Goal: Information Seeking & Learning: Understand process/instructions

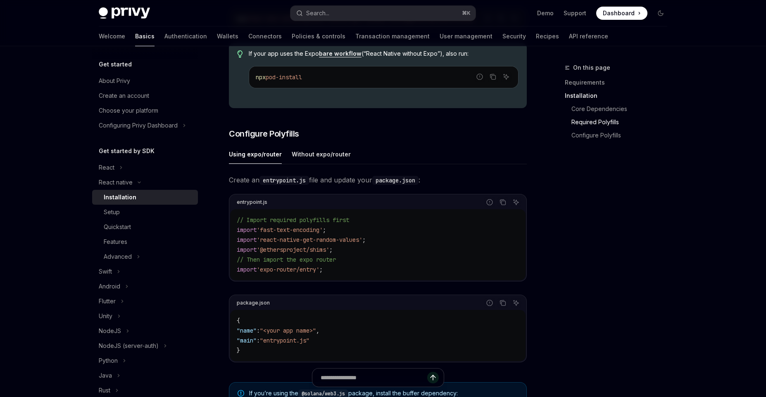
scroll to position [198, 0]
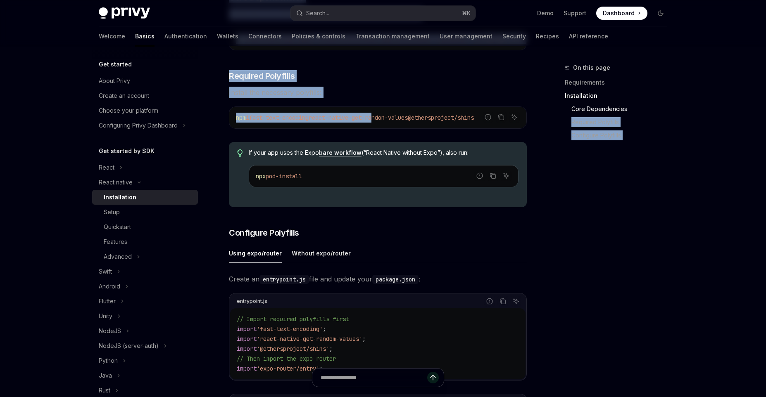
drag, startPoint x: 385, startPoint y: 123, endPoint x: 558, endPoint y: 123, distance: 173.5
click at [558, 123] on div "On this page Requirements Installation Core Dependencies Required Polyfills Con…" at bounding box center [383, 315] width 582 height 935
click at [502, 121] on icon "Copy the contents from the code block" at bounding box center [501, 117] width 7 height 7
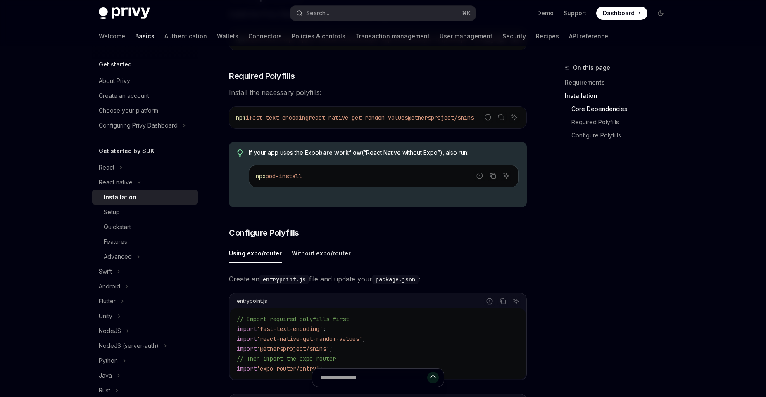
click at [526, 262] on ul "Using expo/router Without expo/router" at bounding box center [378, 254] width 298 height 20
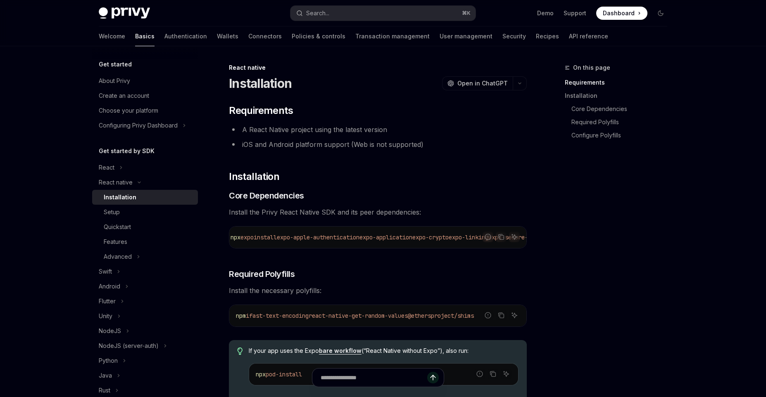
scroll to position [0, 0]
click at [502, 239] on icon "Copy the contents from the code block" at bounding box center [501, 237] width 7 height 7
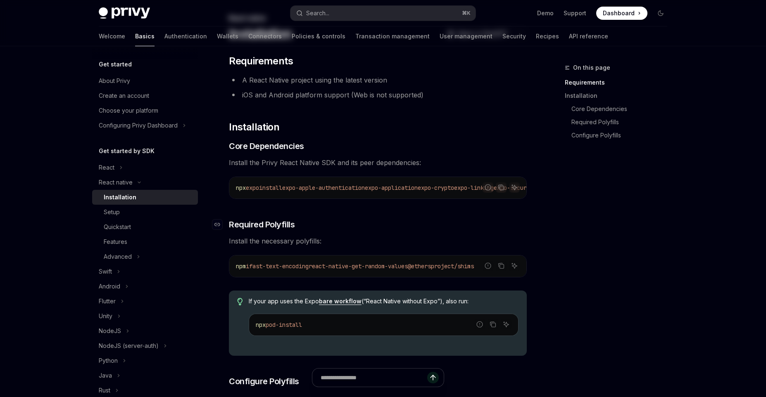
scroll to position [99, 0]
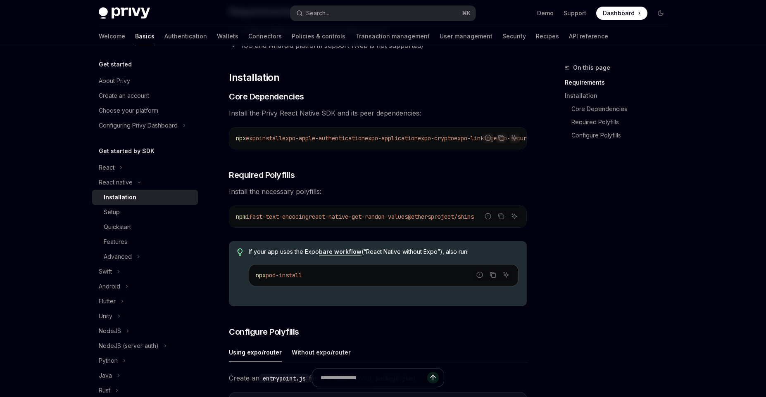
click at [46, 161] on div "Privy Docs home page Search... ⌘ K Demo Support Dashboard Dashboard Search... N…" at bounding box center [383, 391] width 766 height 981
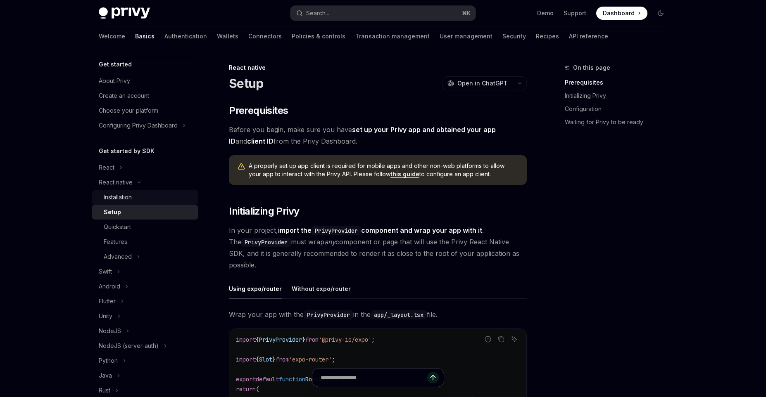
click at [157, 197] on div "Installation" at bounding box center [148, 198] width 89 height 10
type textarea "*"
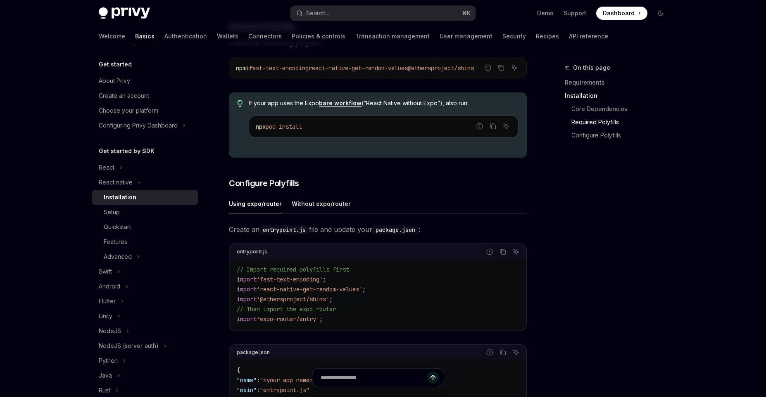
scroll to position [297, 0]
